Goal: Information Seeking & Learning: Learn about a topic

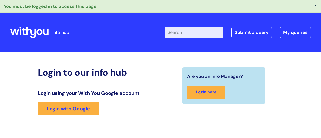
scroll to position [89, 0]
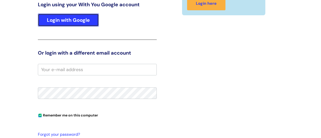
click at [73, 21] on link "Login with Google" at bounding box center [68, 20] width 61 height 13
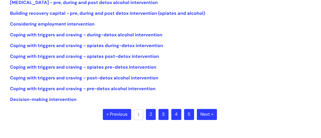
scroll to position [122, 0]
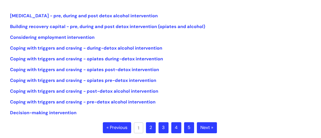
click at [150, 123] on link "2" at bounding box center [151, 127] width 10 height 11
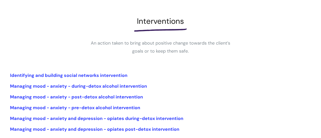
scroll to position [139, 0]
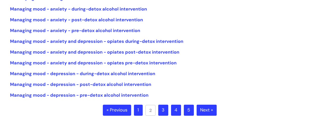
click at [163, 108] on link "3" at bounding box center [163, 110] width 10 height 11
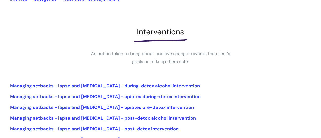
scroll to position [55, 0]
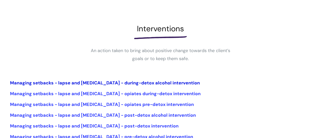
click at [117, 83] on link "Managing setbacks - lapse and [MEDICAL_DATA] - during-detox alcohol intervention" at bounding box center [105, 83] width 190 height 6
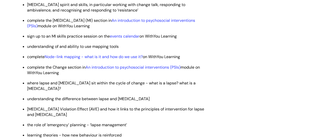
scroll to position [1058, 0]
